Goal: Communication & Community: Participate in discussion

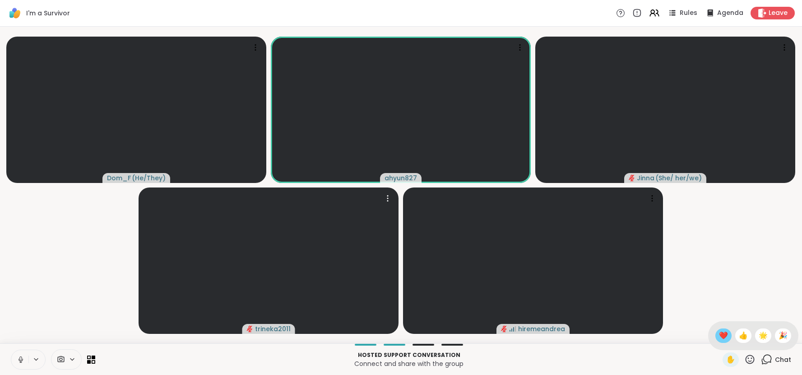
click at [726, 335] on span "❤️" at bounding box center [723, 335] width 9 height 11
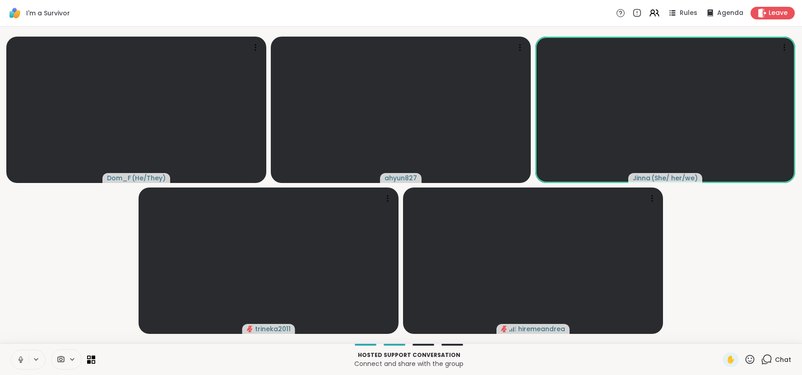
click at [0, 336] on div "Dom_F ( He/They ) ahyun827 [PERSON_NAME] ( She/ her/we ) trineka2011 hiremeandr…" at bounding box center [401, 185] width 802 height 316
click at [22, 359] on icon at bounding box center [20, 358] width 2 height 4
click at [22, 359] on icon at bounding box center [21, 359] width 8 height 8
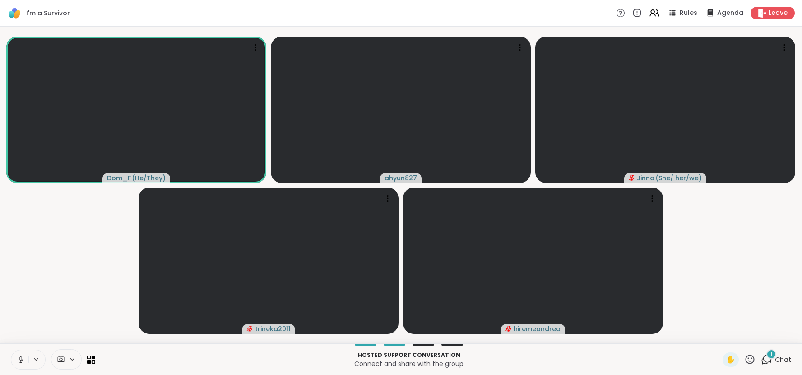
click at [780, 357] on span "Chat" at bounding box center [783, 359] width 16 height 9
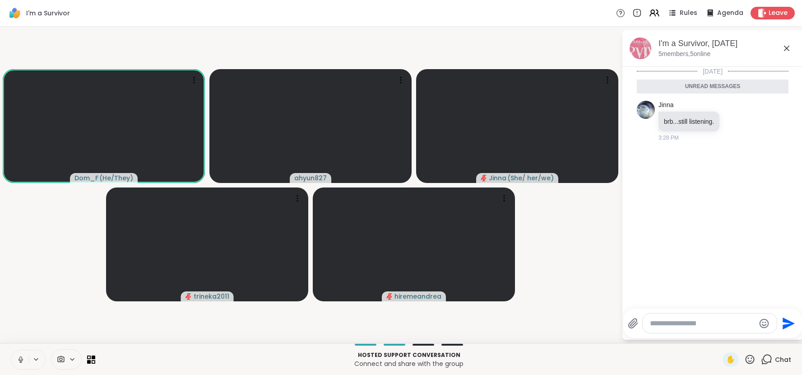
click at [780, 357] on span "Chat" at bounding box center [783, 359] width 16 height 9
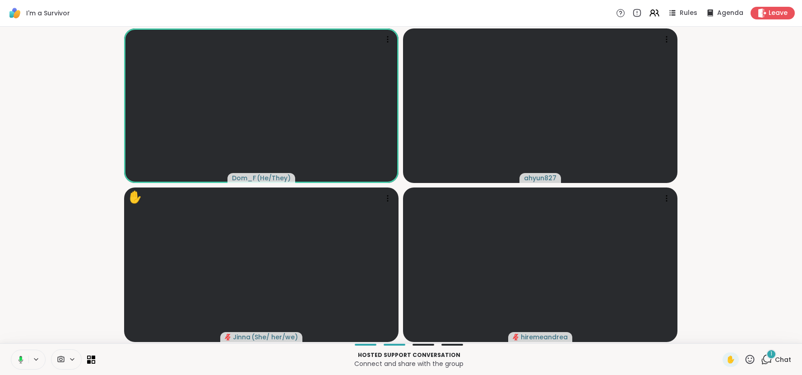
click at [781, 362] on span "Chat" at bounding box center [783, 359] width 16 height 9
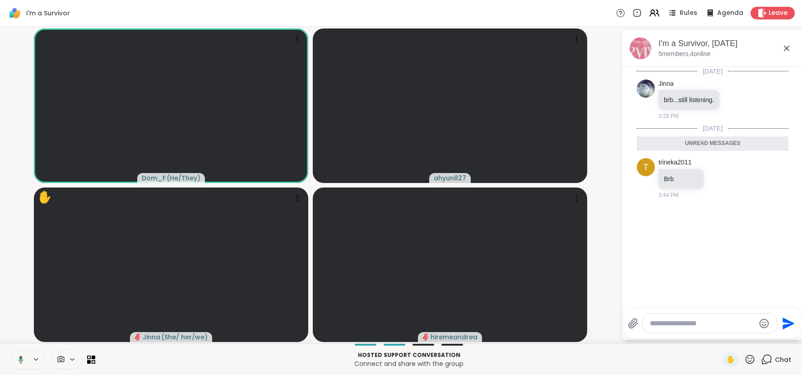
click at [781, 362] on span "Chat" at bounding box center [783, 359] width 16 height 9
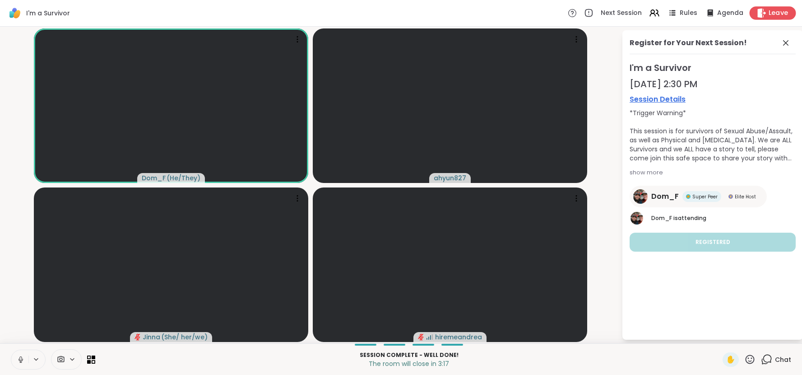
click at [763, 15] on icon at bounding box center [761, 12] width 9 height 9
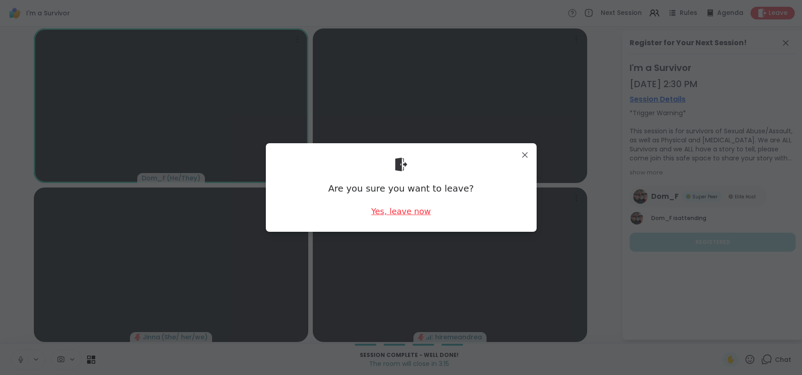
click at [412, 211] on div "Yes, leave now" at bounding box center [401, 210] width 60 height 11
